Goal: Find specific page/section: Find specific page/section

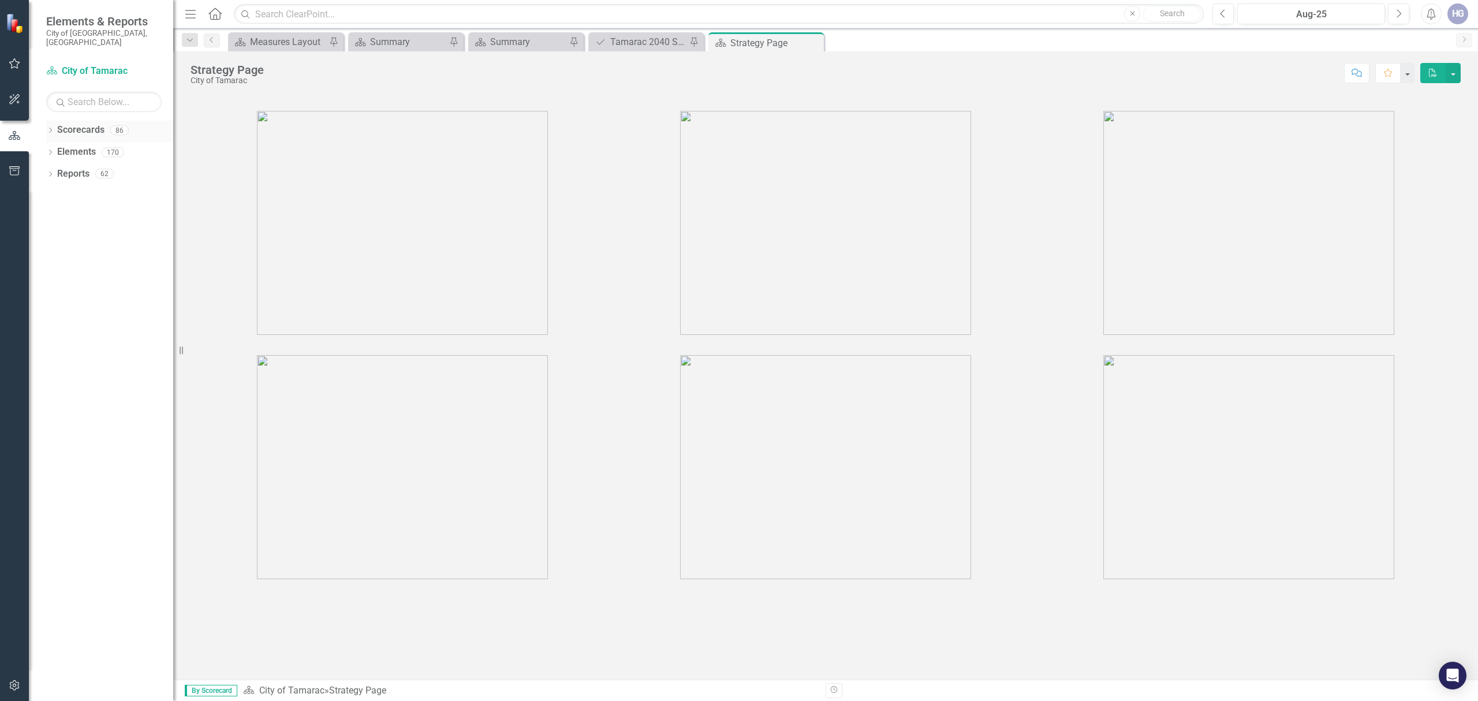
click at [51, 128] on icon "Dropdown" at bounding box center [50, 131] width 8 height 6
click at [50, 142] on div "Dropdown Scorecards 86 Dropdown City of Tamarac Dropdown Building Certificate o…" at bounding box center [109, 143] width 127 height 44
click at [54, 148] on icon "Dropdown" at bounding box center [56, 151] width 9 height 7
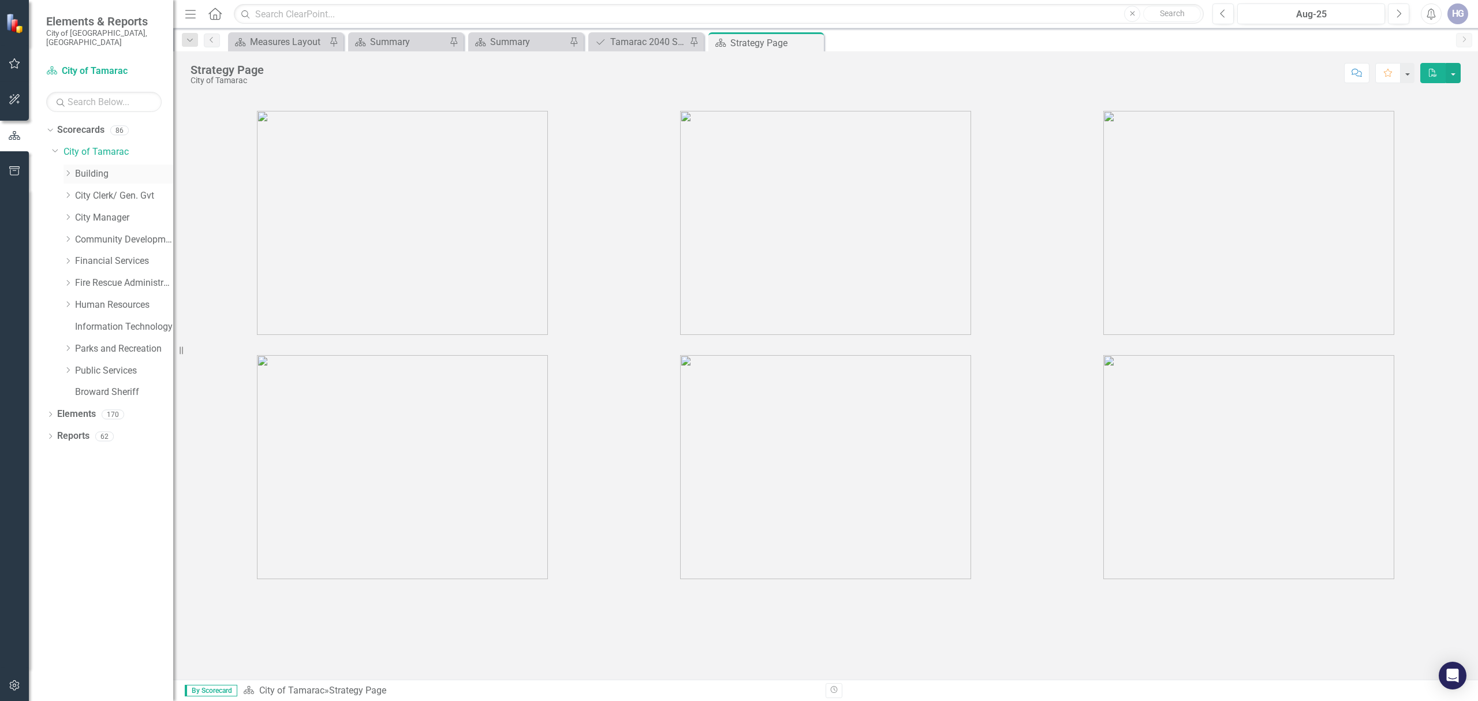
click at [87, 167] on link "Building" at bounding box center [124, 173] width 98 height 13
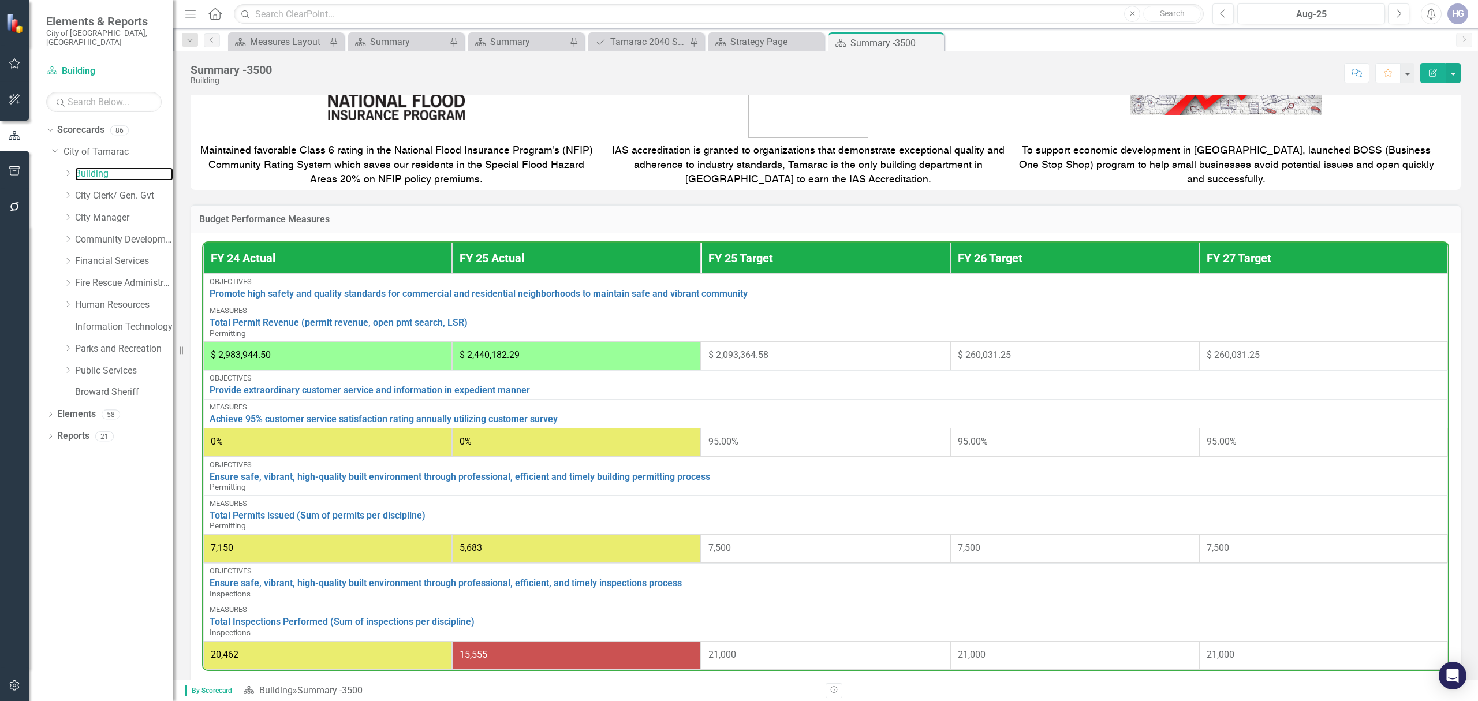
scroll to position [385, 0]
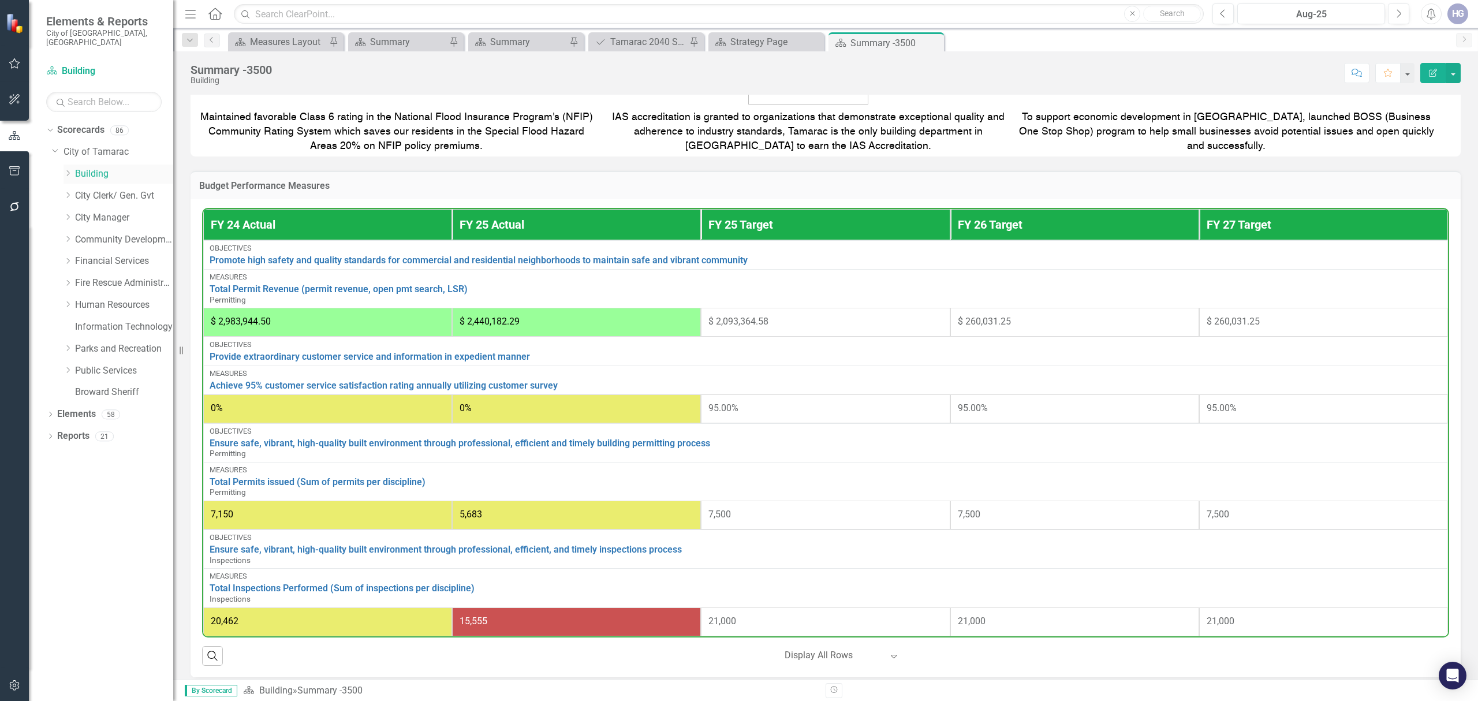
click at [68, 170] on icon "Dropdown" at bounding box center [68, 173] width 9 height 7
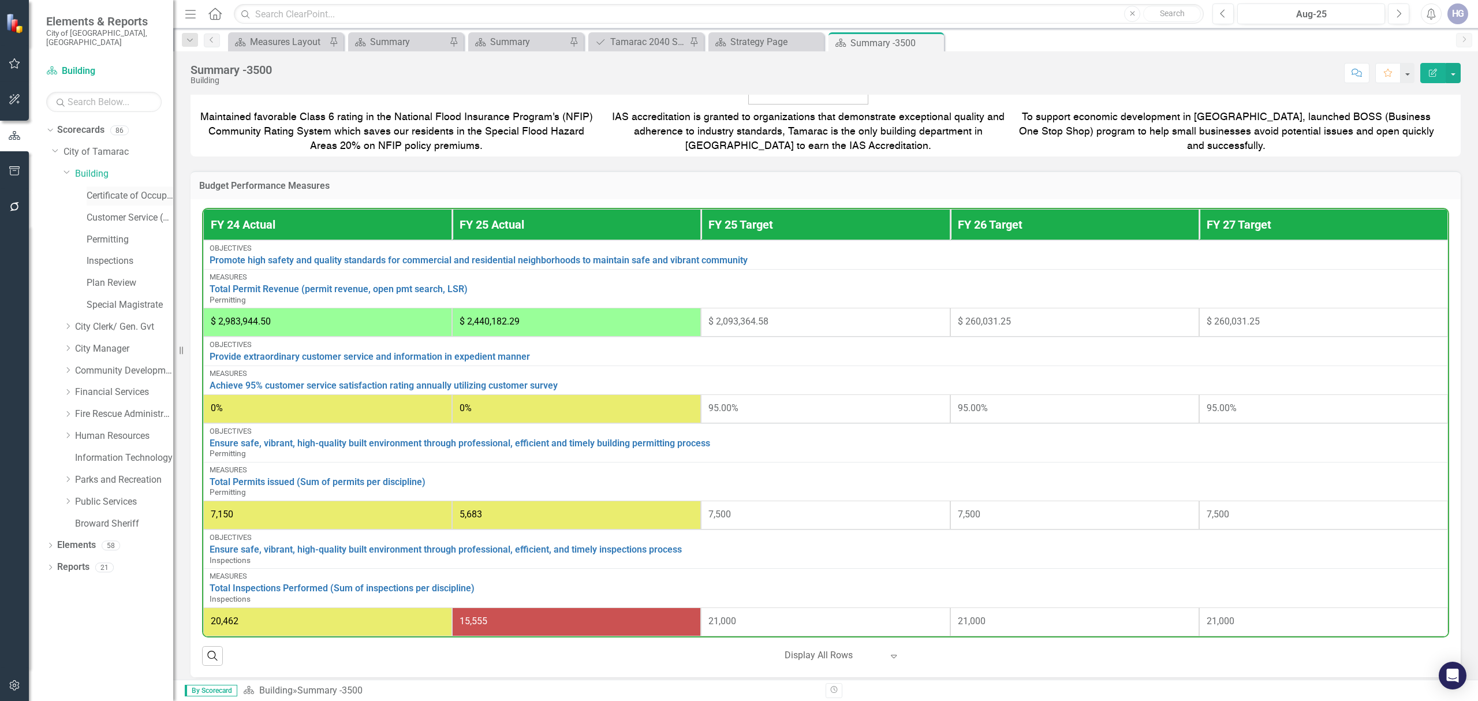
click at [128, 189] on link "Certificate of Occupancy" at bounding box center [130, 195] width 87 height 13
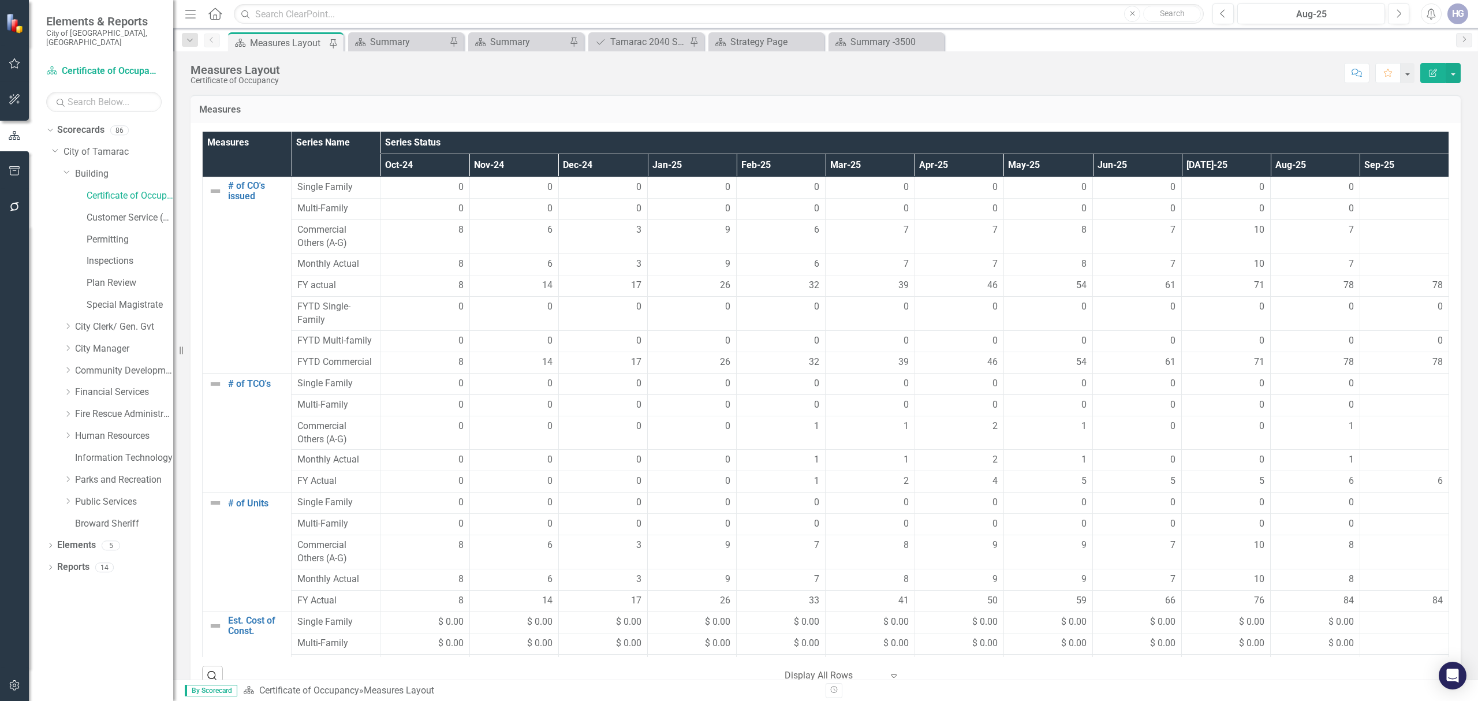
click at [1326, 286] on div "78" at bounding box center [1315, 285] width 77 height 13
